Goal: Information Seeking & Learning: Learn about a topic

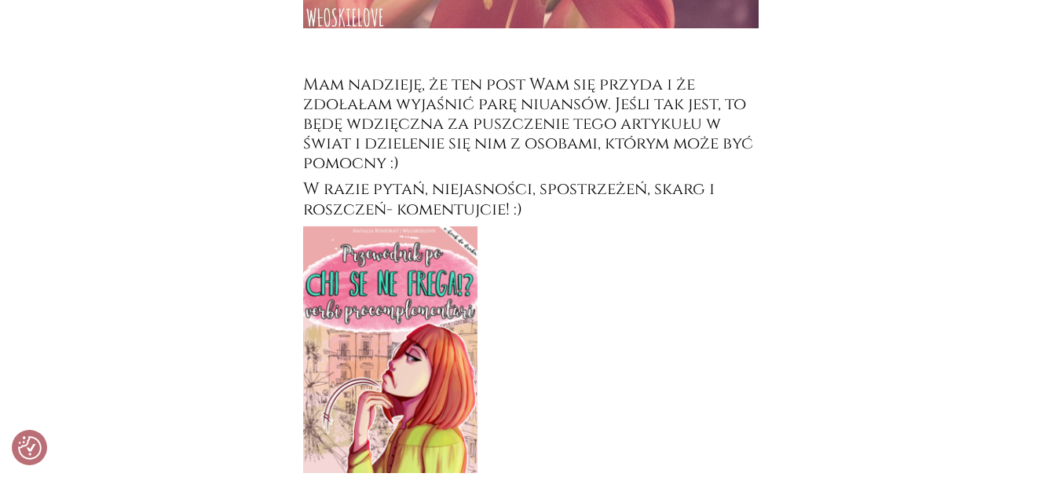
scroll to position [7695, 0]
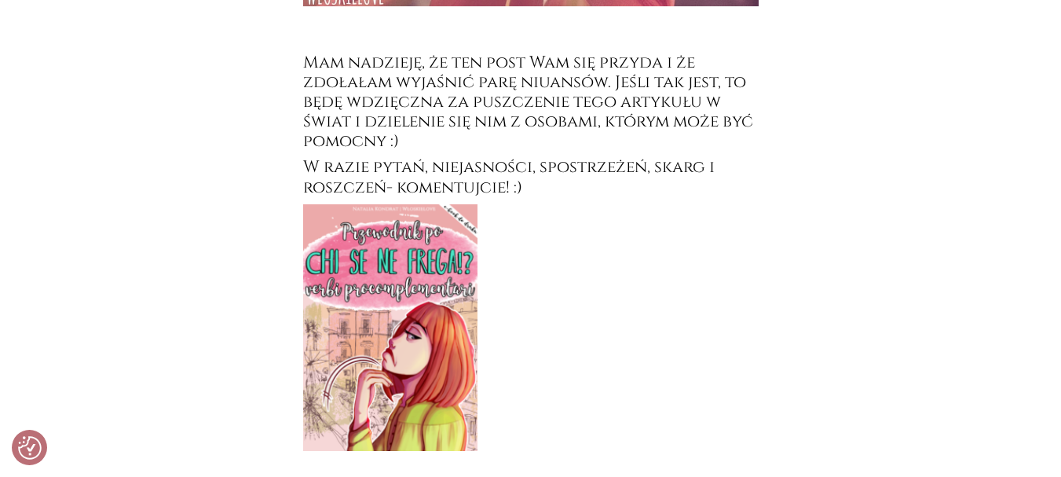
click at [338, 289] on img at bounding box center [390, 327] width 174 height 247
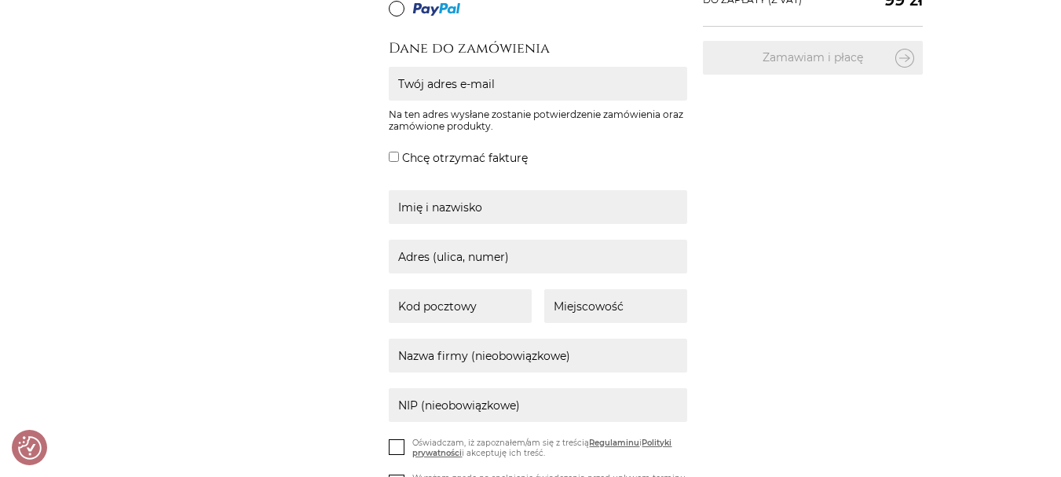
scroll to position [105, 0]
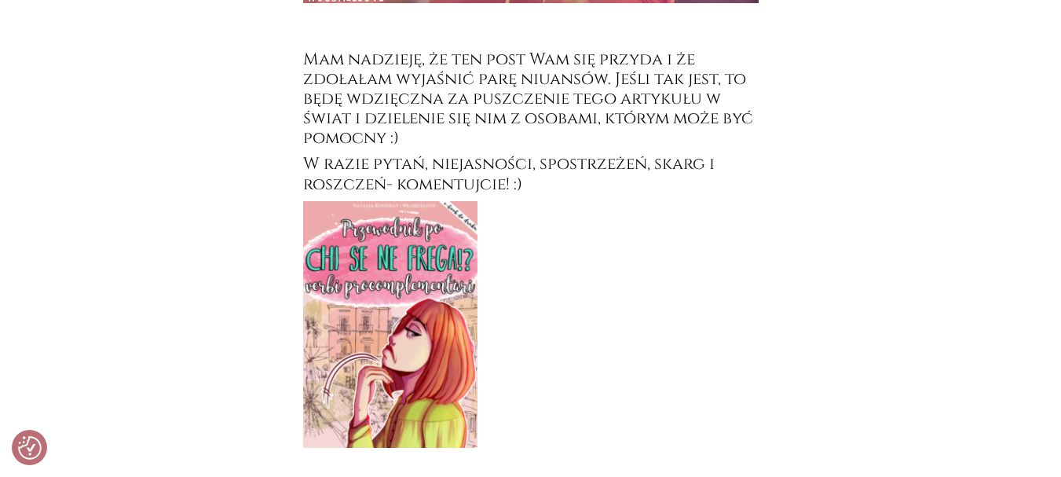
scroll to position [7697, 0]
